Goal: Transaction & Acquisition: Purchase product/service

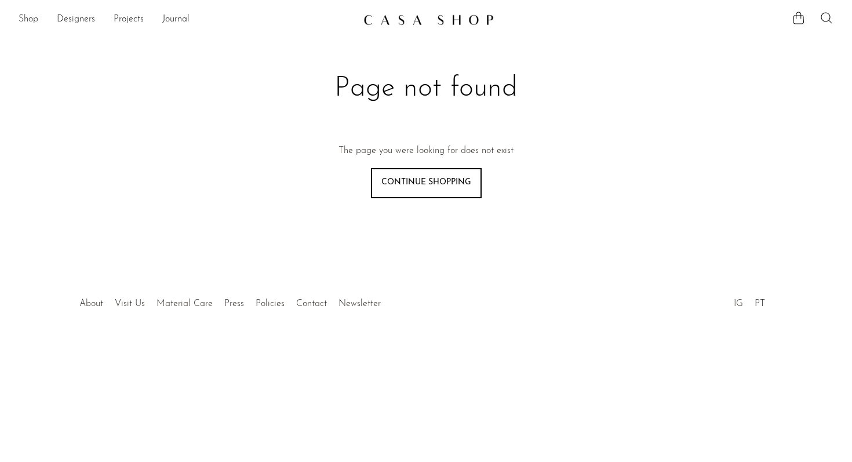
click at [19, 23] on link "Shop" at bounding box center [29, 19] width 20 height 15
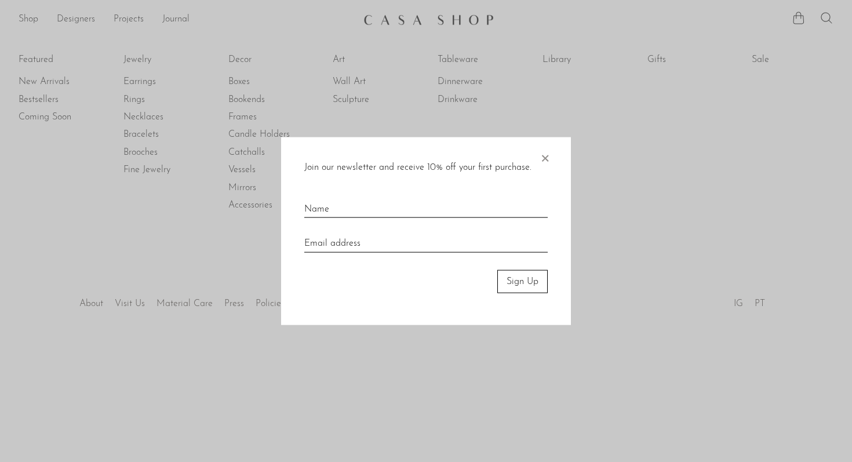
click at [545, 155] on span "×" at bounding box center [545, 155] width 12 height 37
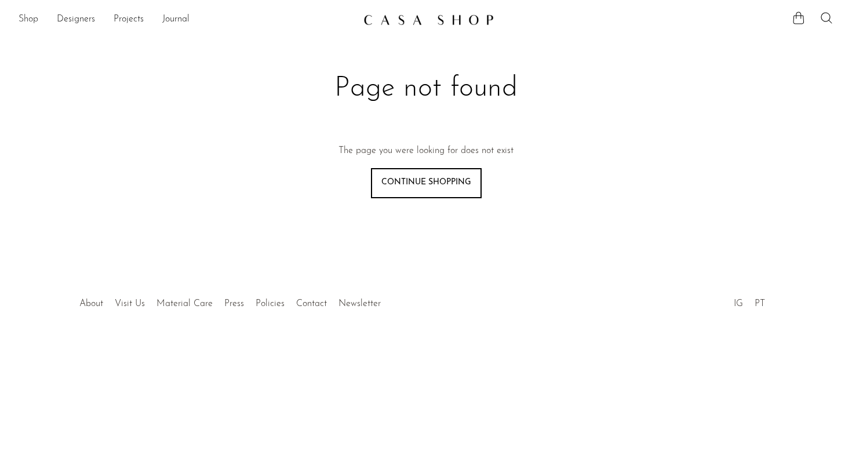
click at [19, 19] on link "Shop" at bounding box center [29, 19] width 20 height 15
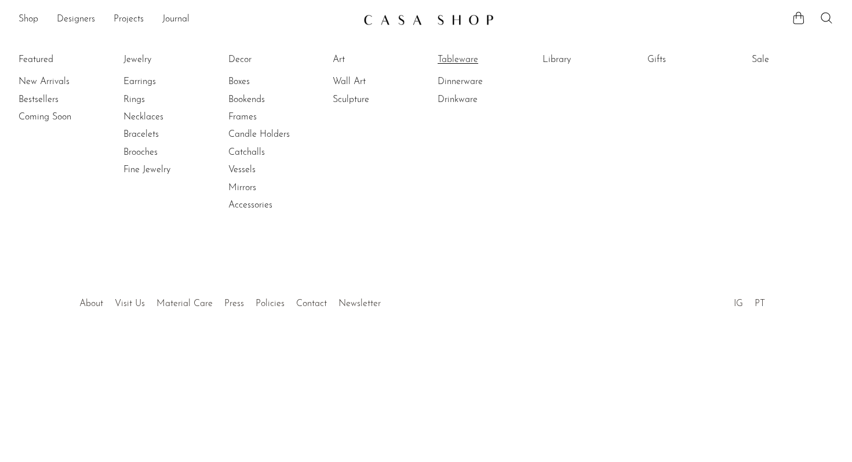
click at [449, 62] on link "Tableware" at bounding box center [480, 59] width 87 height 13
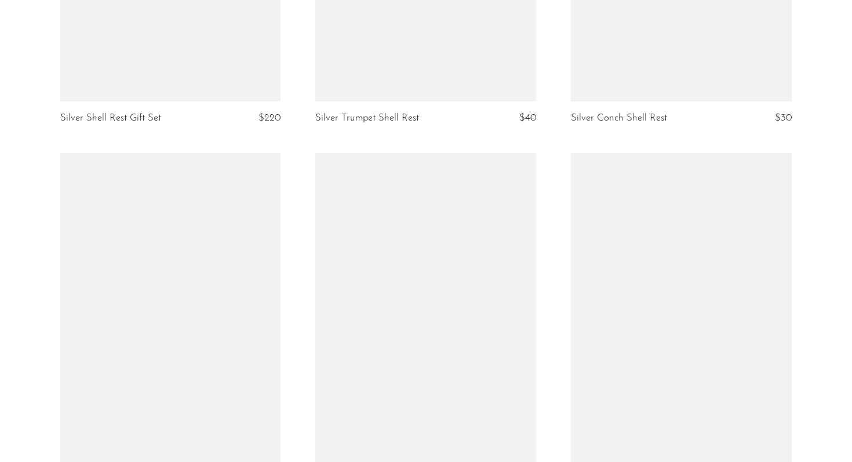
scroll to position [4012, 0]
